Goal: Information Seeking & Learning: Learn about a topic

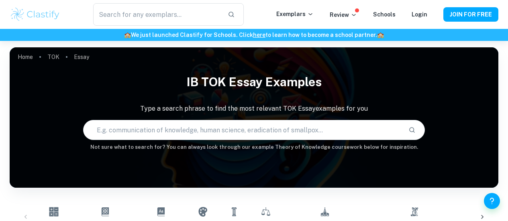
scroll to position [201, 0]
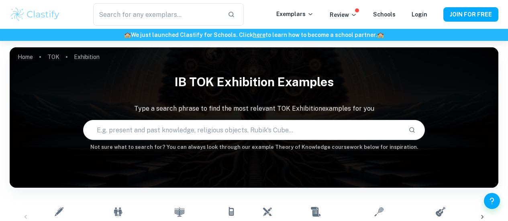
scroll to position [241, 0]
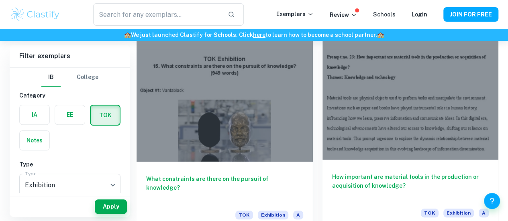
click at [323, 112] on div at bounding box center [411, 94] width 176 height 132
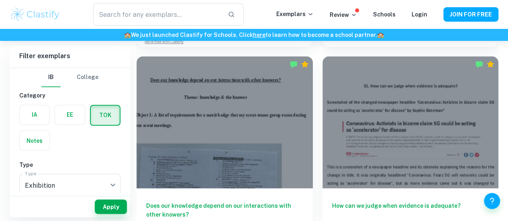
scroll to position [723, 0]
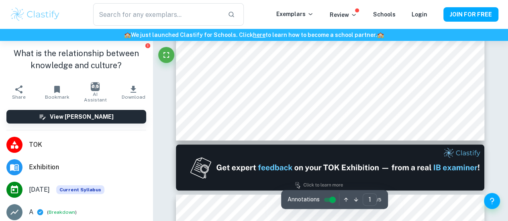
scroll to position [349, 0]
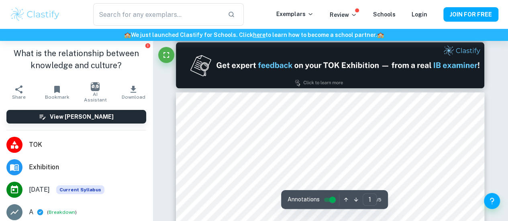
type input "2"
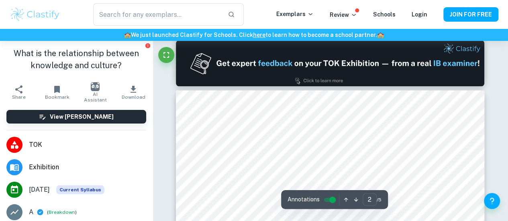
scroll to position [510, 0]
